Goal: Transaction & Acquisition: Purchase product/service

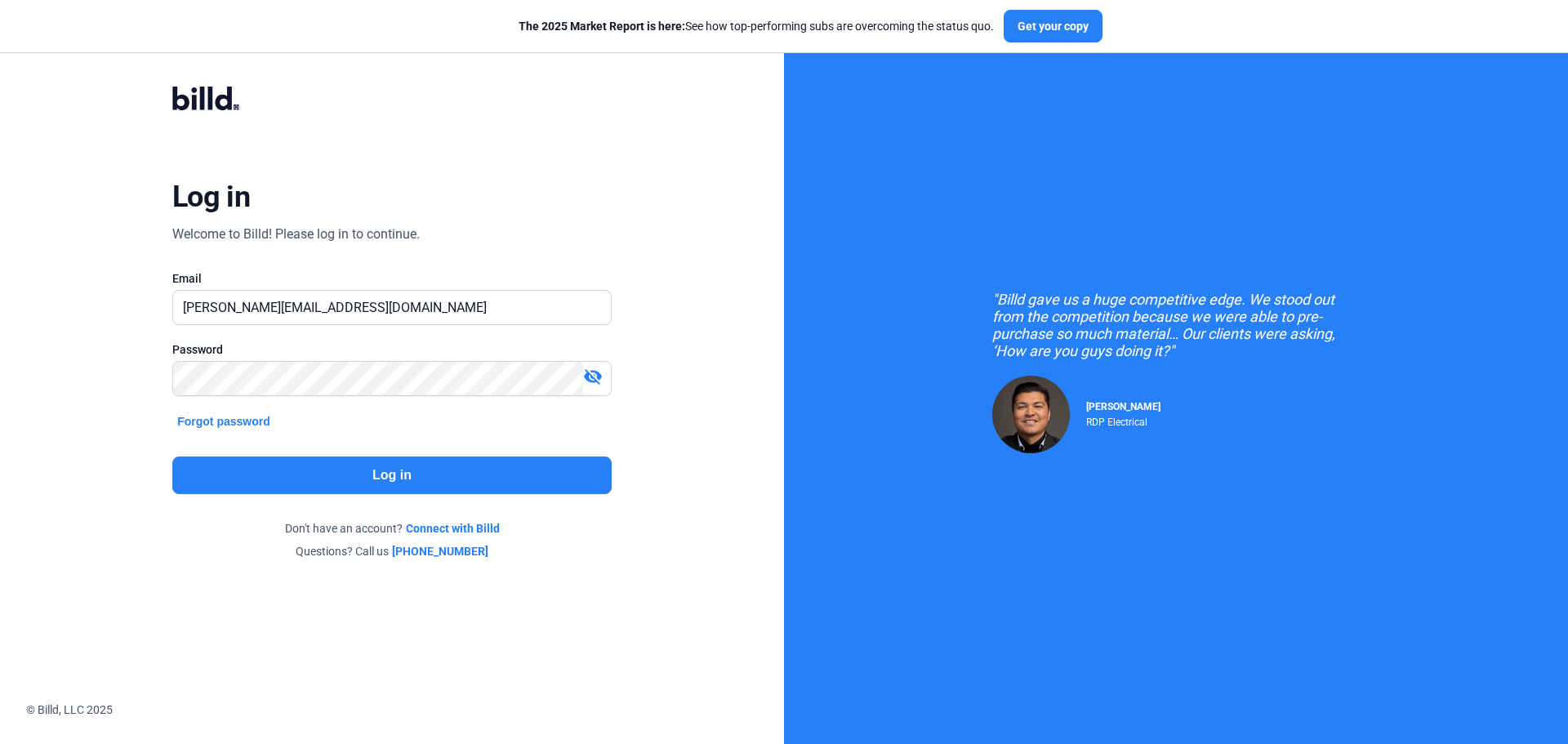
click at [403, 472] on button "Log in" at bounding box center [392, 475] width 439 height 38
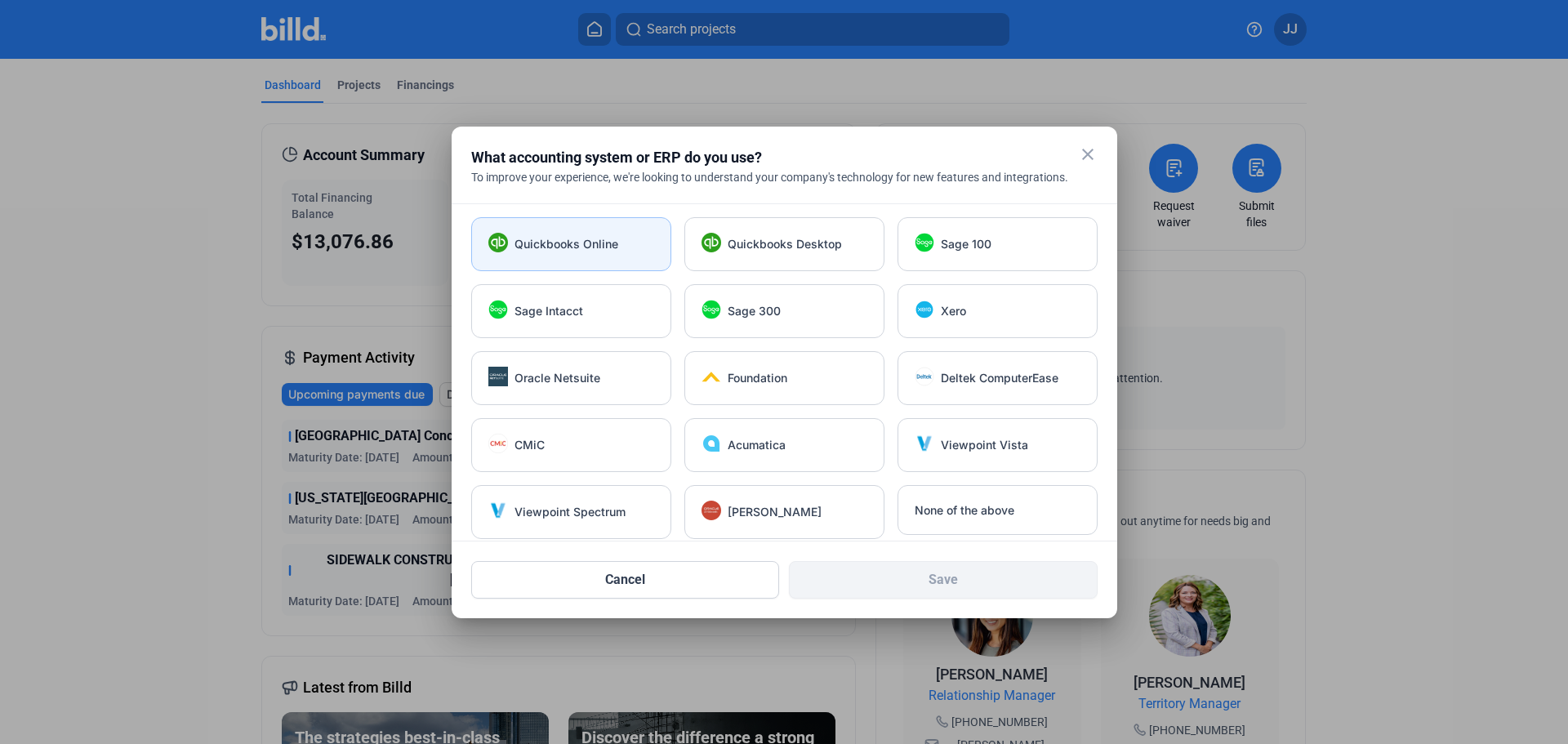
click at [617, 254] on div "Quickbooks Online" at bounding box center [571, 244] width 201 height 54
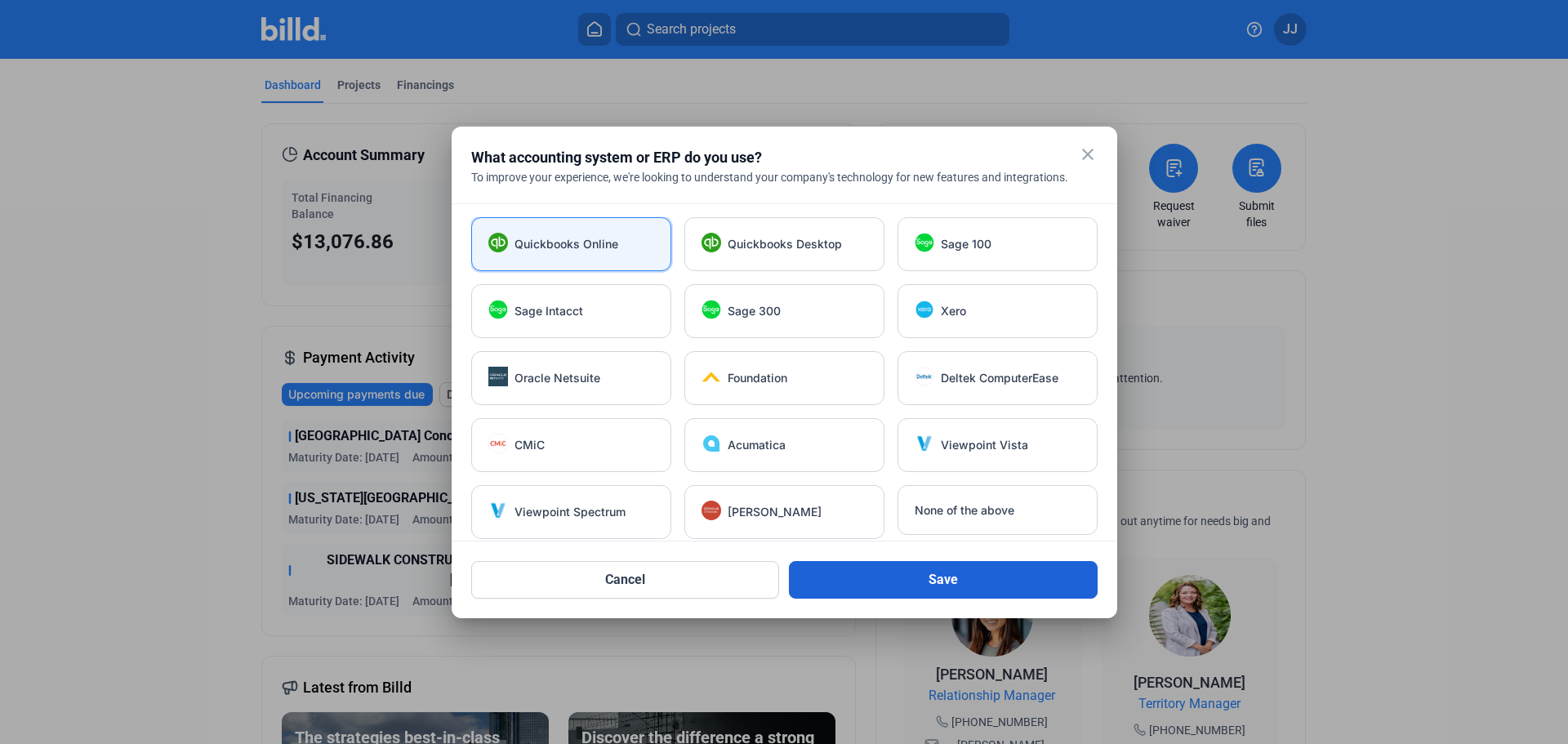
click at [937, 578] on button "Save" at bounding box center [943, 580] width 309 height 38
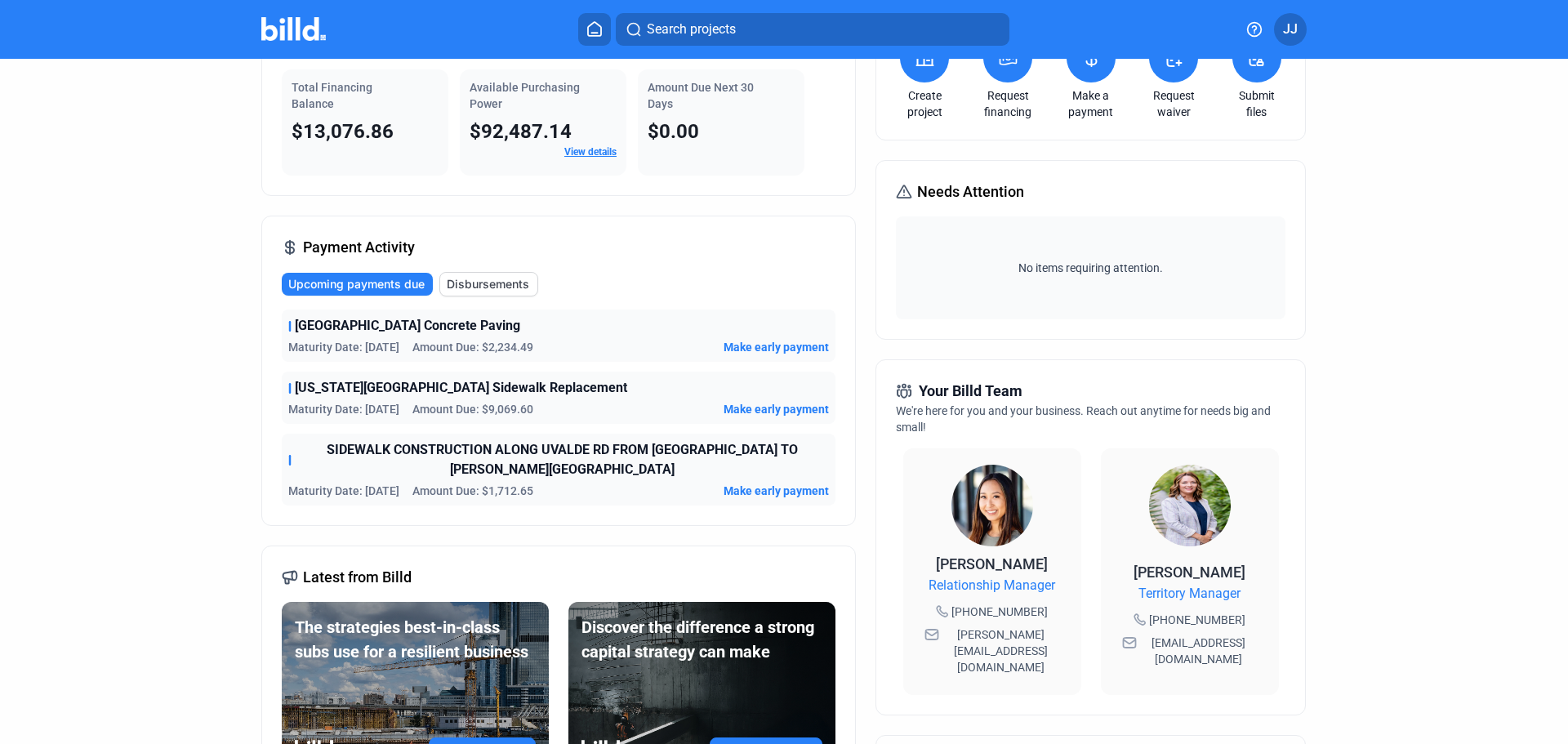
scroll to position [82, 0]
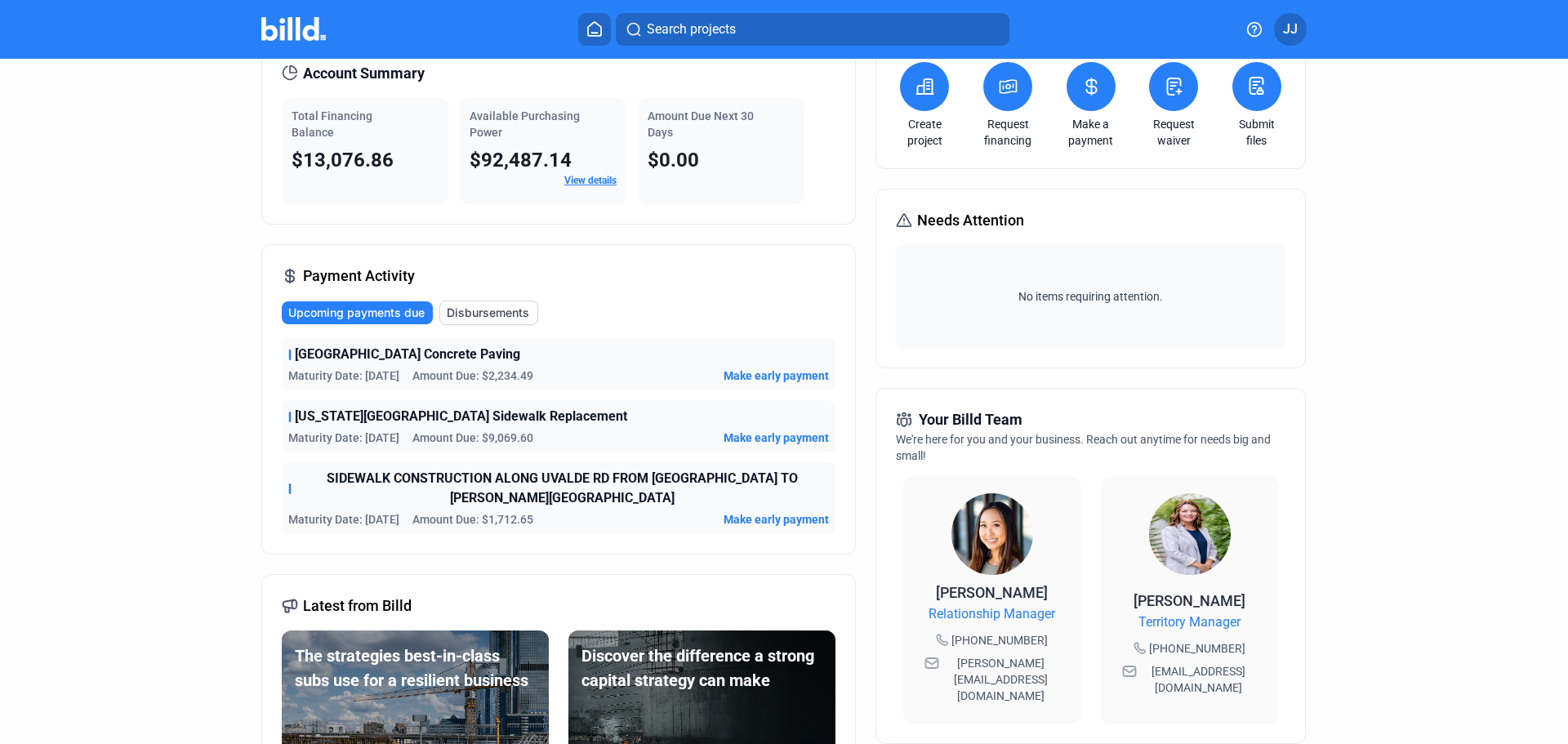
click at [130, 370] on dashboard "Dashboard Projects Financings Account Summary Total Financing Balance $13,076.8…" at bounding box center [784, 533] width 1411 height 1113
click at [758, 380] on span "Make early payment" at bounding box center [776, 375] width 105 height 16
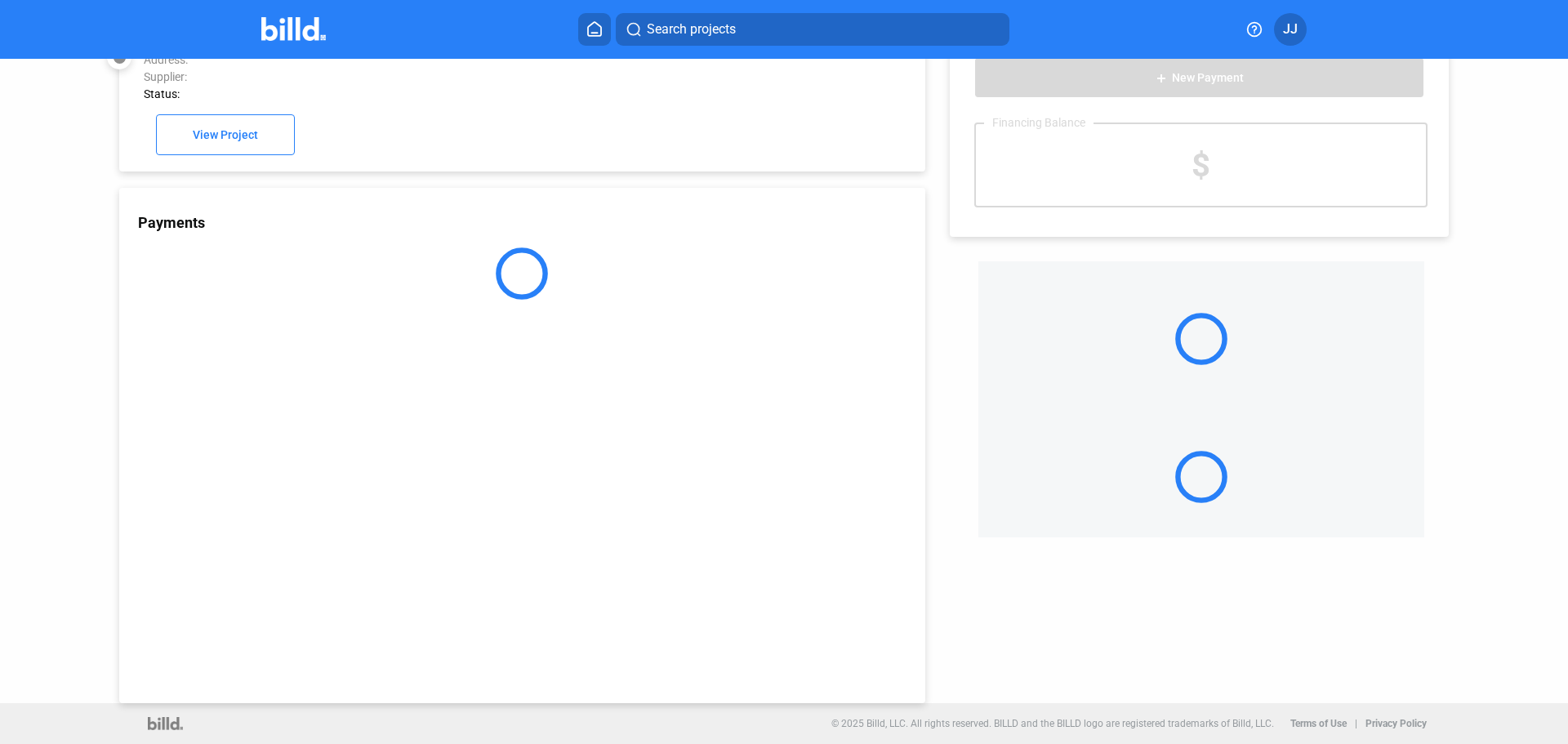
scroll to position [45, 0]
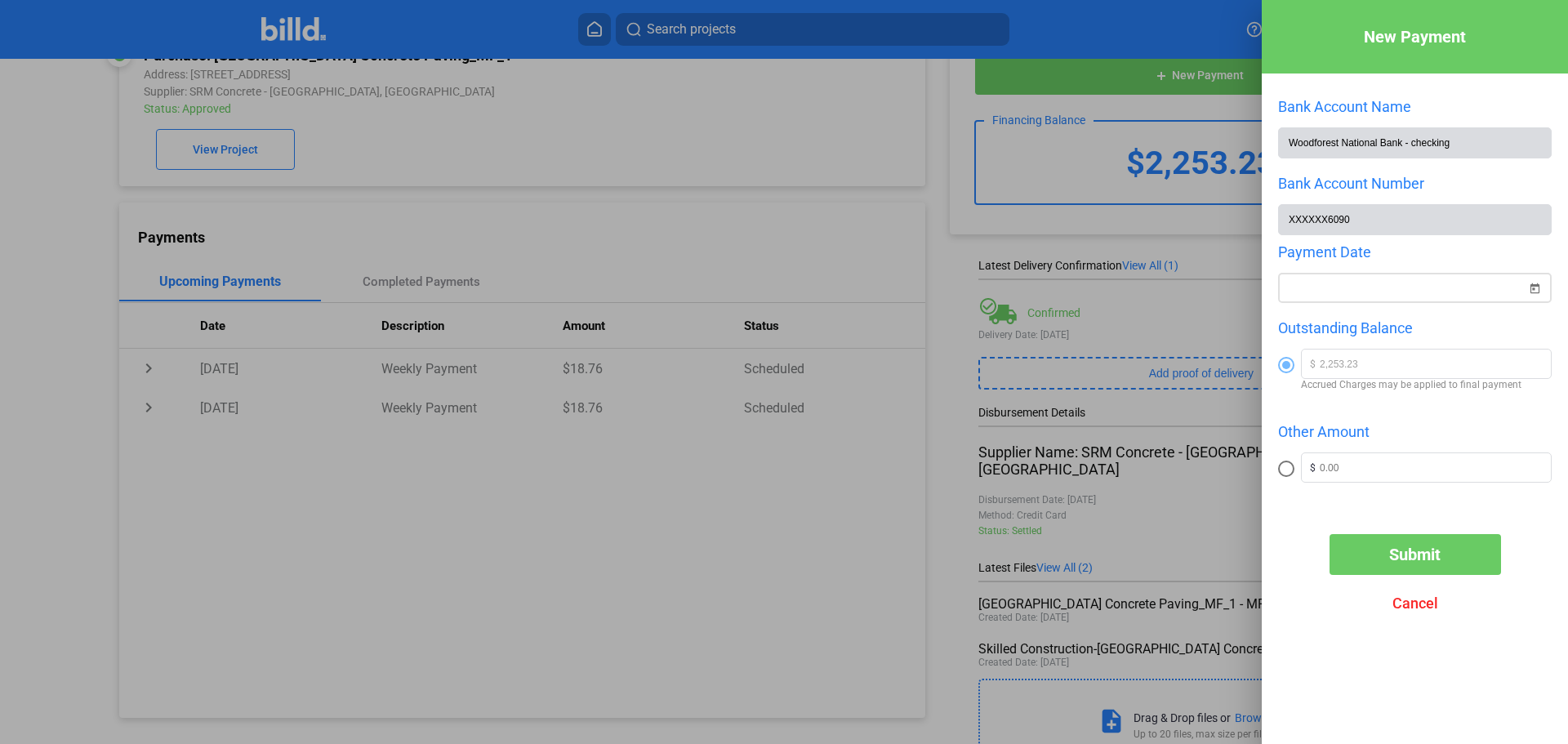
click at [1535, 295] on span "Open calendar" at bounding box center [1534, 277] width 39 height 39
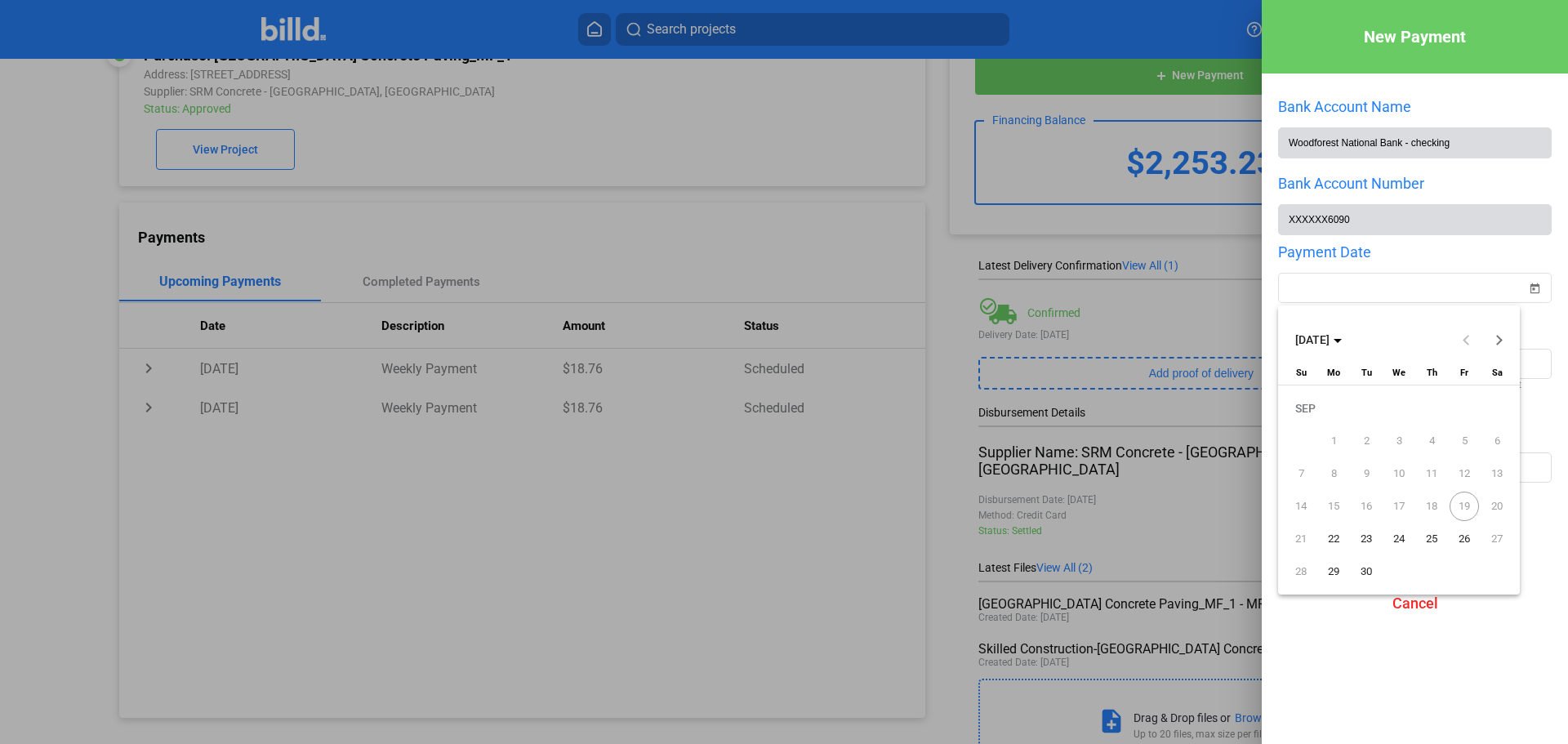
click at [1466, 512] on span "19" at bounding box center [1464, 506] width 29 height 29
click at [1328, 533] on span "22" at bounding box center [1333, 539] width 29 height 29
type input "[DATE]"
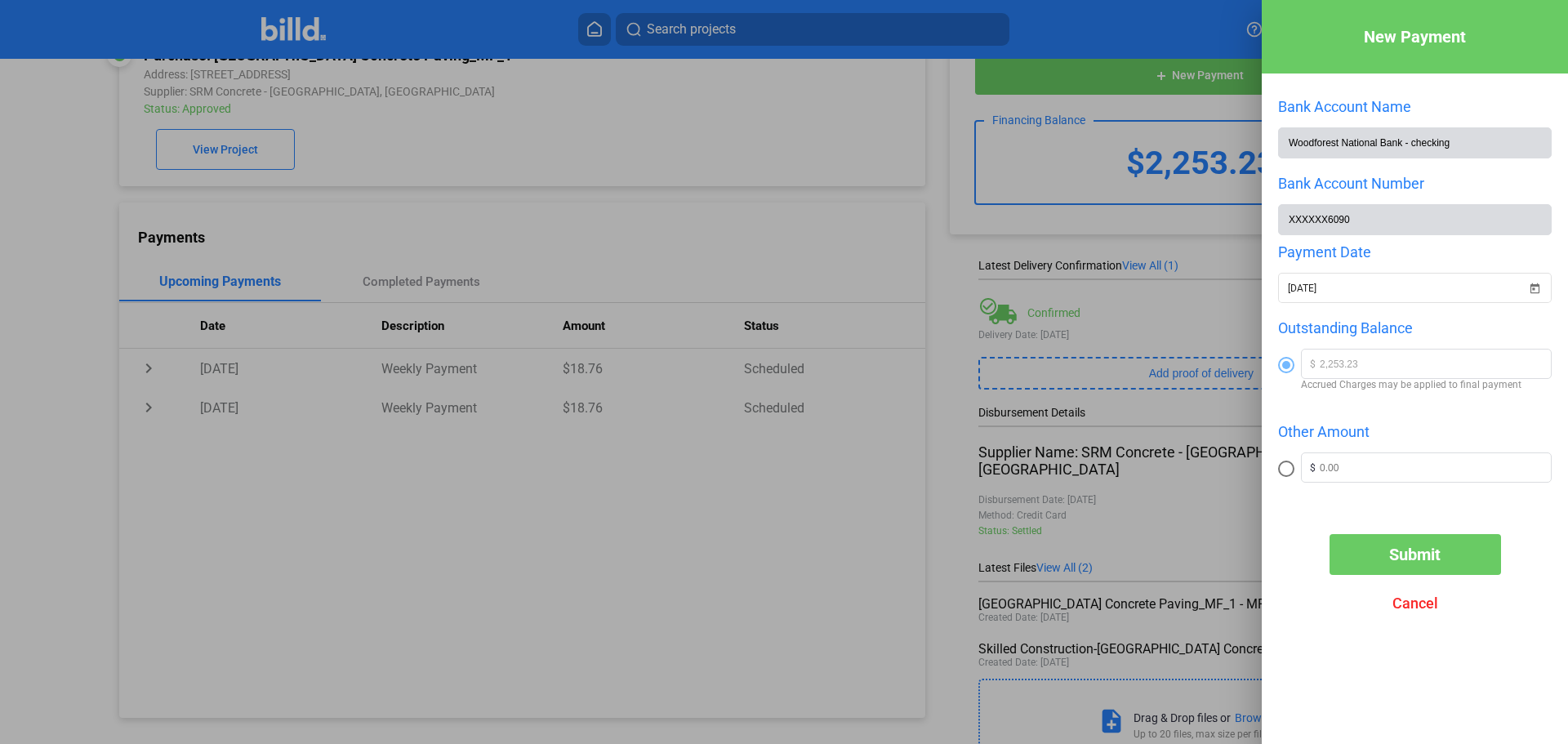
click at [1427, 554] on span "Submit" at bounding box center [1415, 554] width 51 height 20
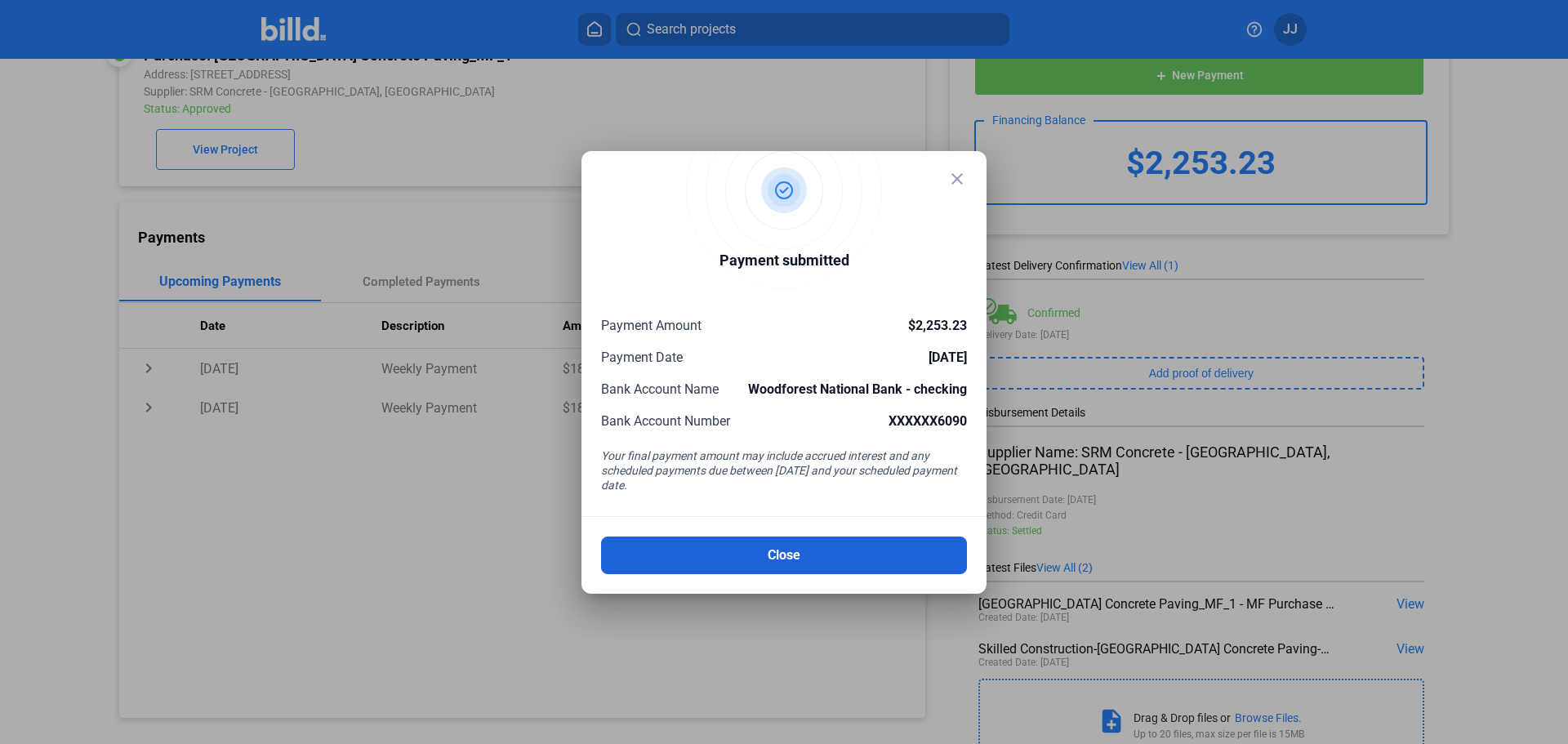
click at [892, 562] on button "Close" at bounding box center [784, 556] width 366 height 38
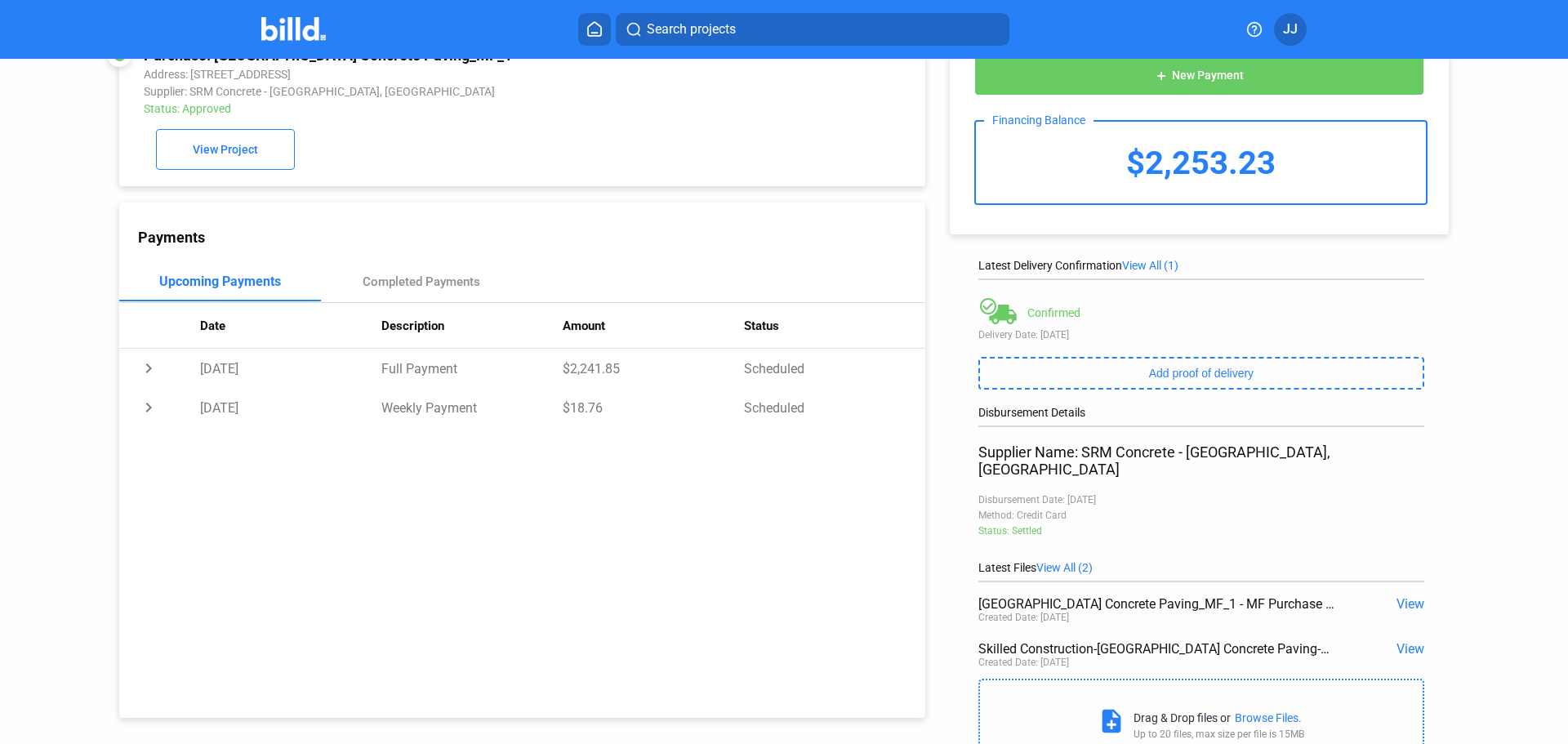
scroll to position [0, 0]
